Goal: Find specific page/section: Locate a particular part of the current website

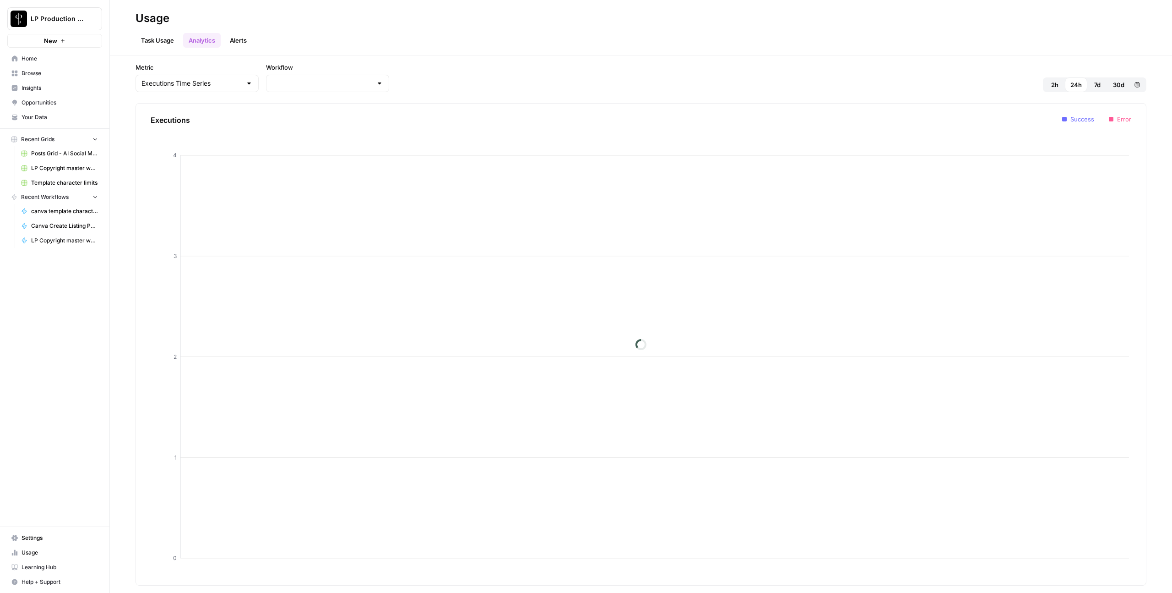
type input "LP Copyright master workflow"
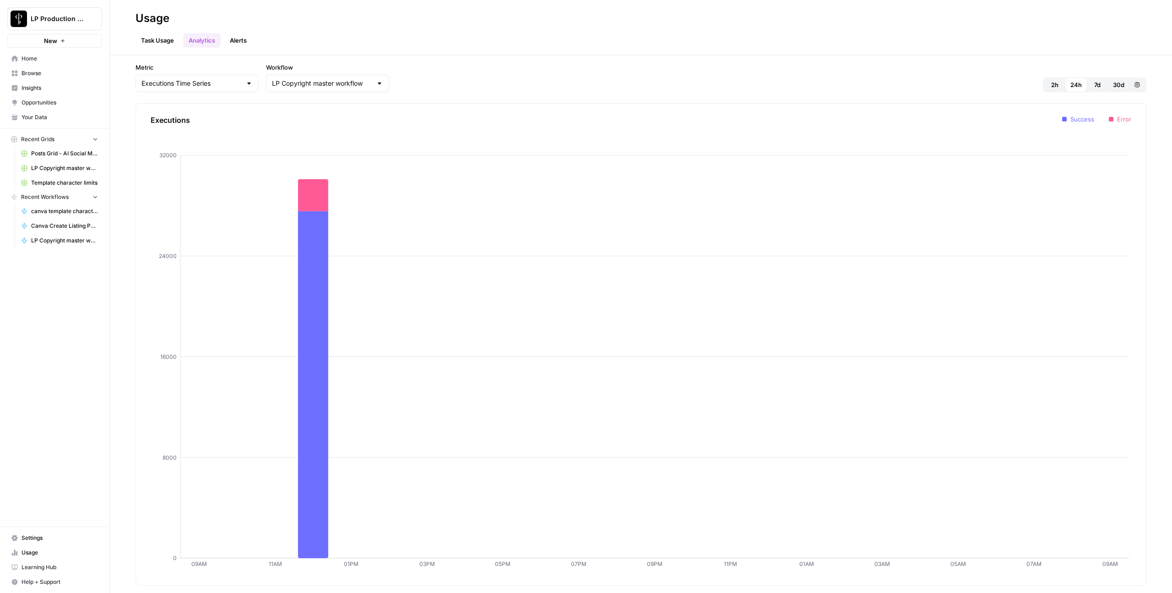
click at [1120, 84] on span "30d" at bounding box center [1118, 84] width 11 height 9
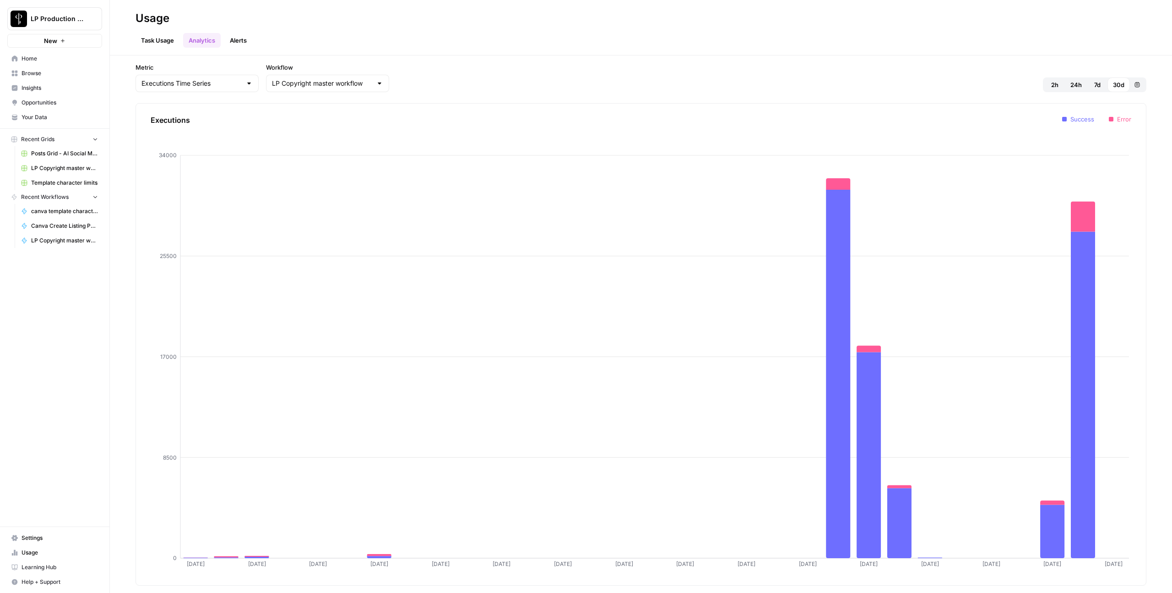
click at [245, 86] on div at bounding box center [248, 83] width 7 height 9
click at [245, 83] on div at bounding box center [248, 83] width 7 height 9
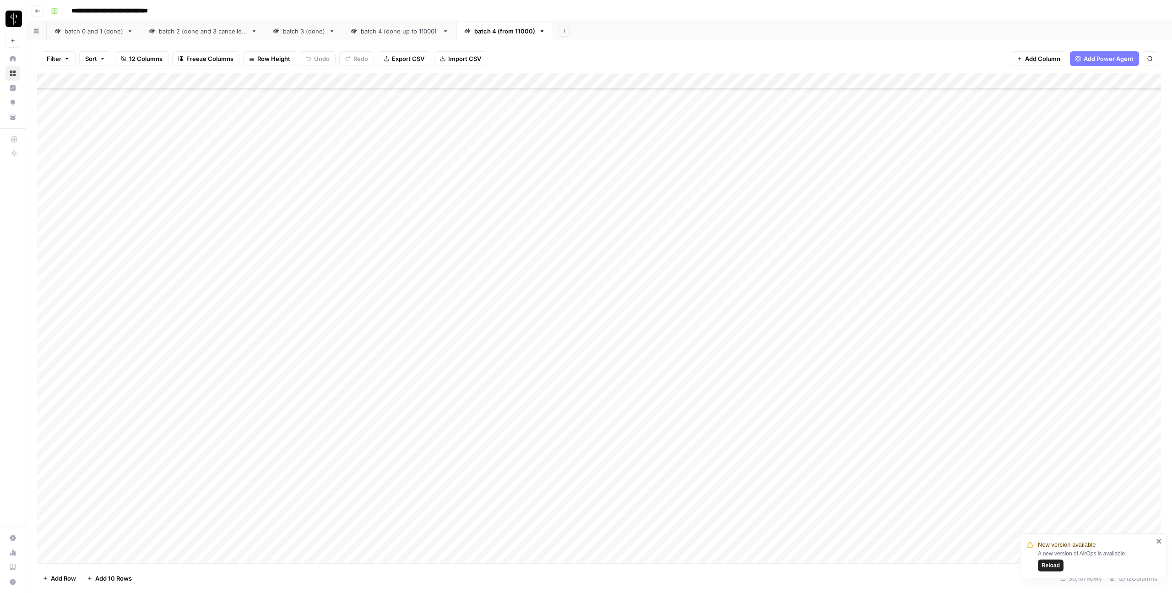
scroll to position [207140, 0]
click at [970, 57] on div "Filter Sort 12 Columns Freeze Columns Row Height Undo Redo Export CSV Import CS…" at bounding box center [599, 58] width 1124 height 29
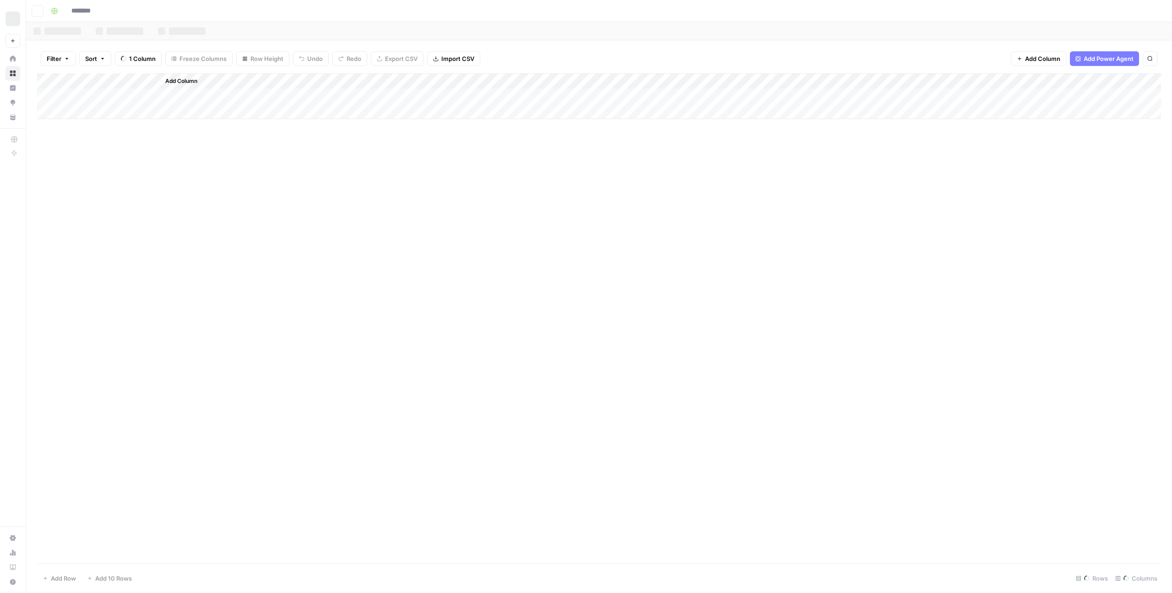
type input "**********"
